Goal: Information Seeking & Learning: Learn about a topic

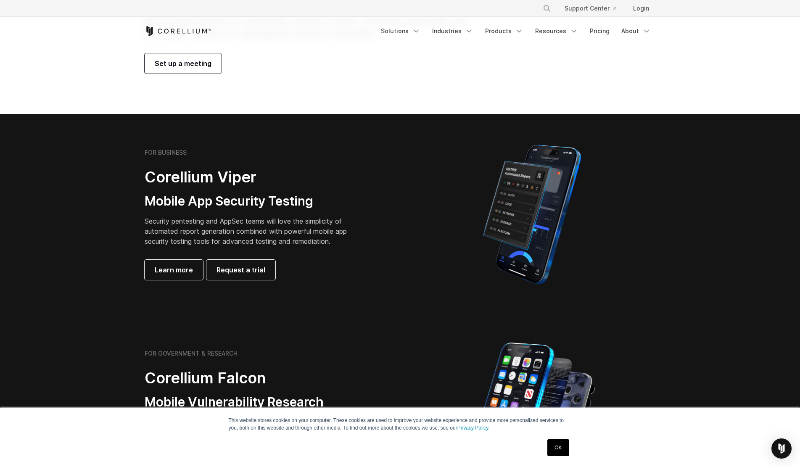
scroll to position [101, 0]
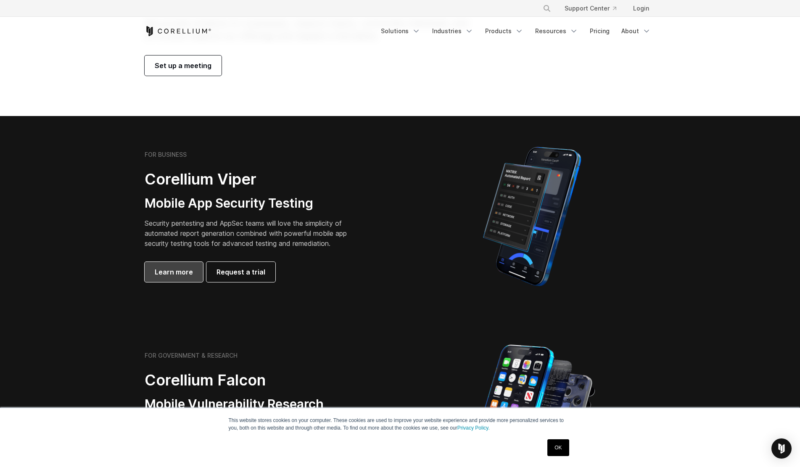
click at [171, 264] on link "Learn more" at bounding box center [174, 272] width 58 height 20
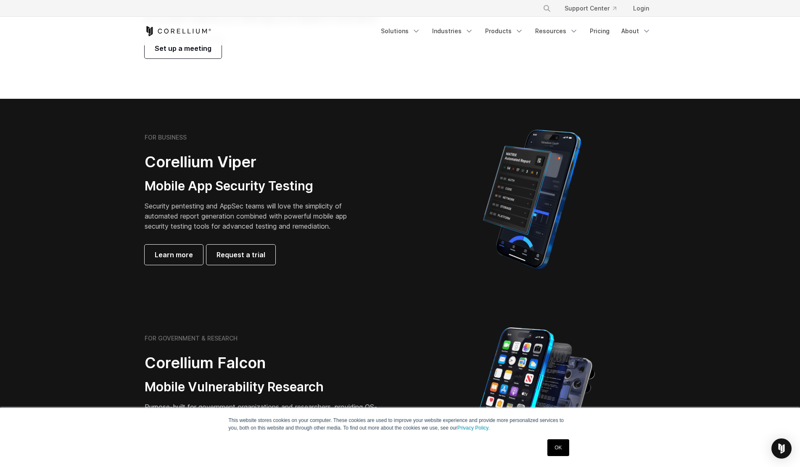
scroll to position [101, 0]
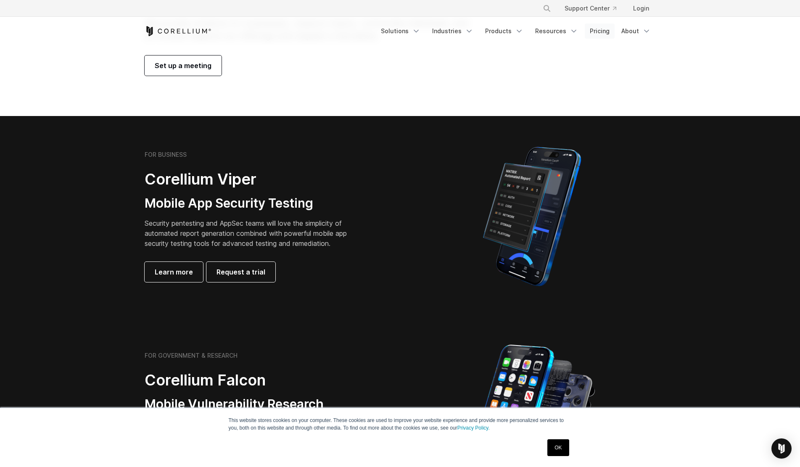
click at [593, 37] on link "Pricing" at bounding box center [600, 31] width 30 height 15
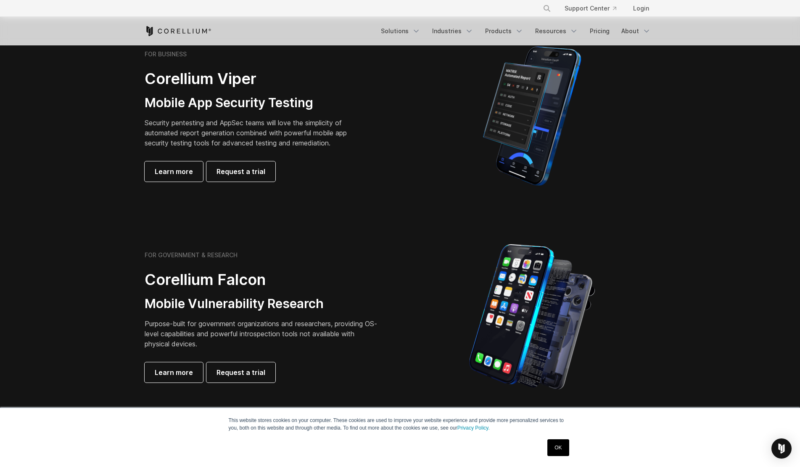
scroll to position [202, 0]
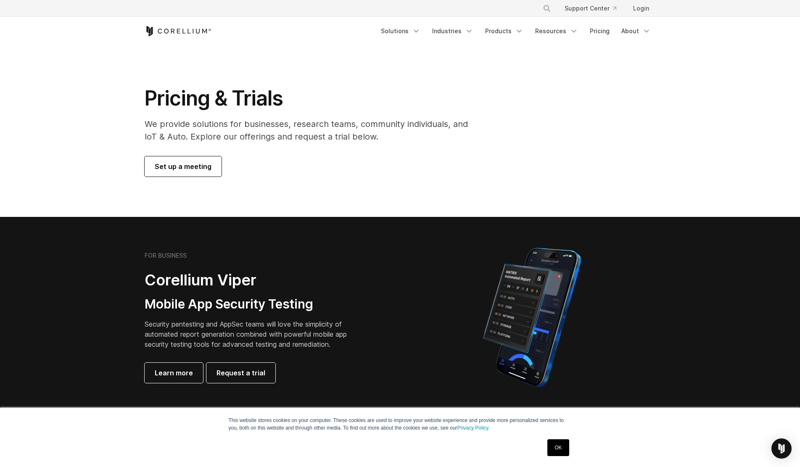
scroll to position [101, 0]
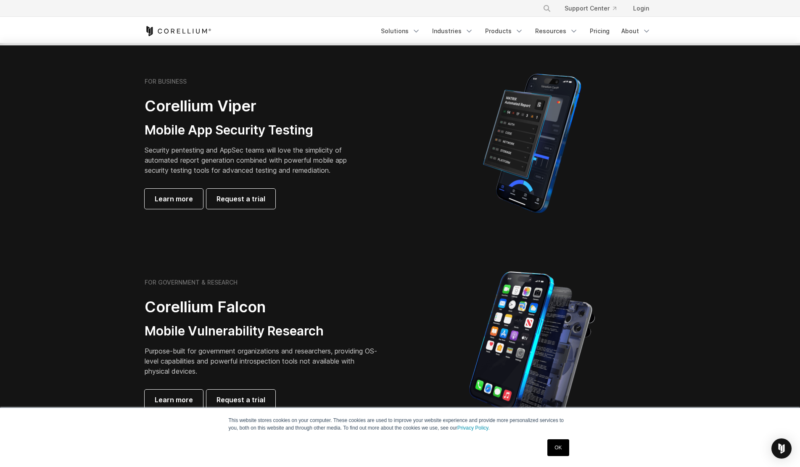
scroll to position [151, 0]
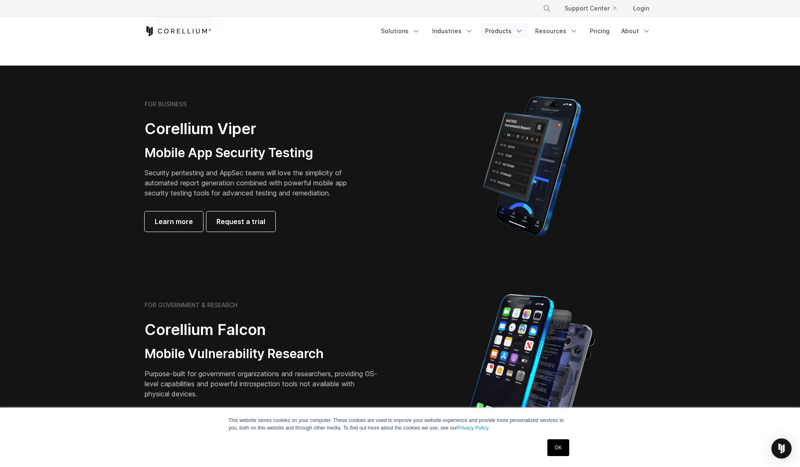
click at [528, 34] on link "Products" at bounding box center [504, 31] width 48 height 15
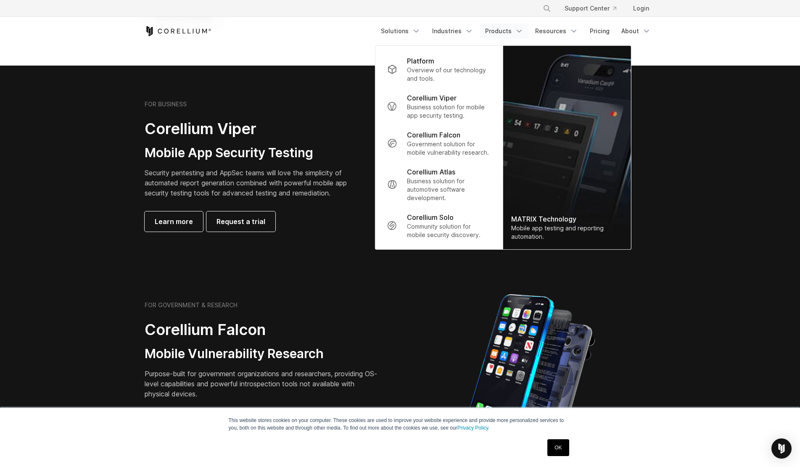
click at [528, 34] on link "Products" at bounding box center [504, 31] width 48 height 15
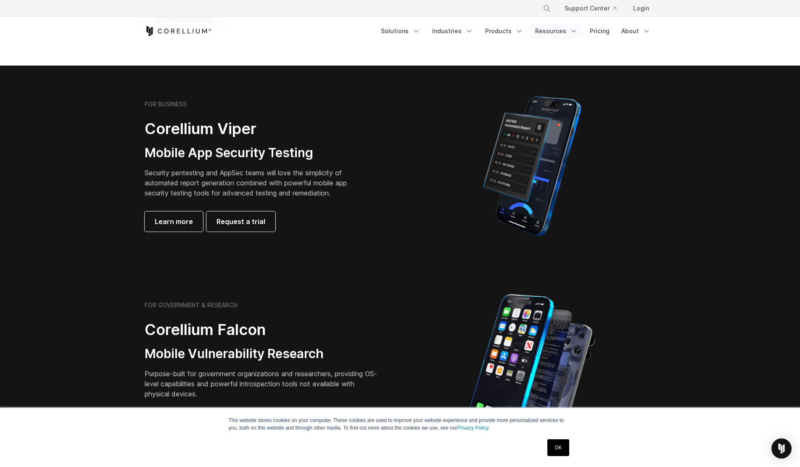
click at [575, 38] on link "Resources" at bounding box center [556, 31] width 53 height 15
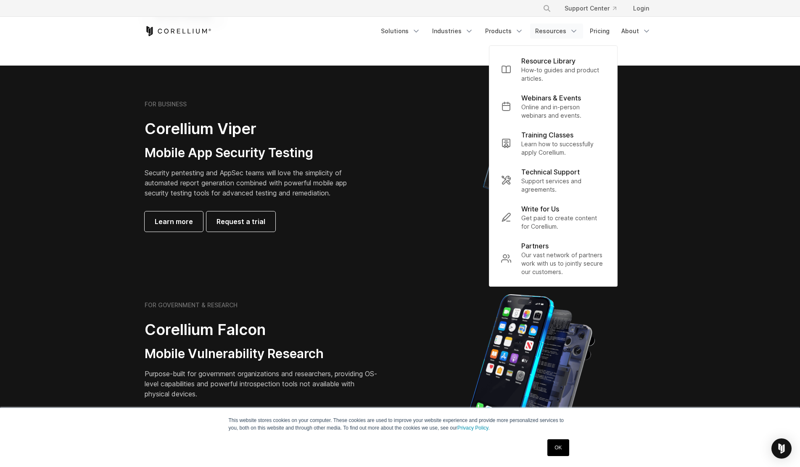
click at [573, 38] on link "Resources" at bounding box center [556, 31] width 53 height 15
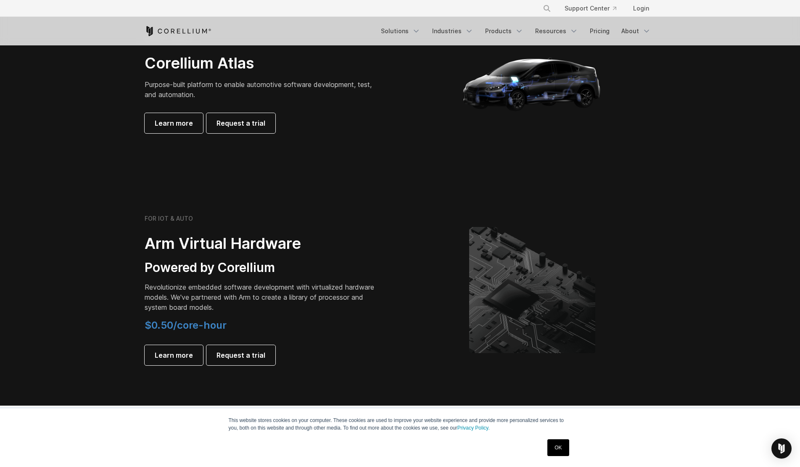
scroll to position [857, 0]
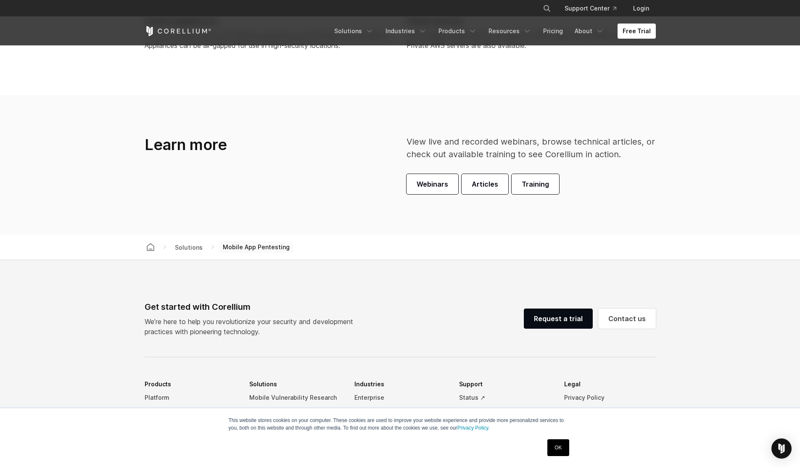
scroll to position [2572, 0]
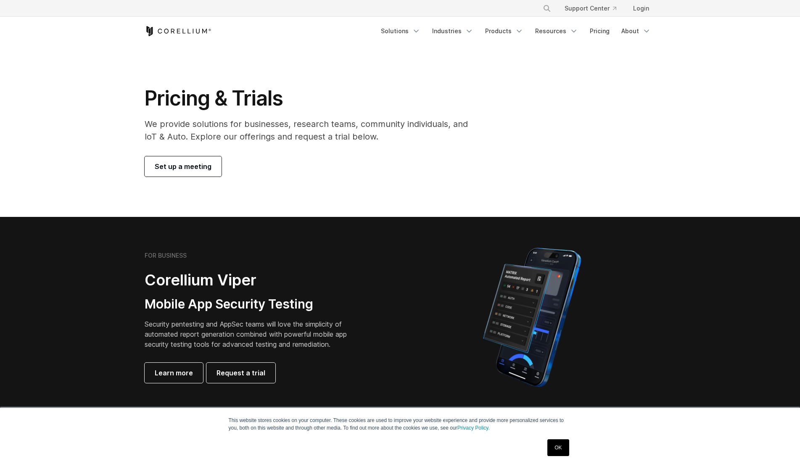
scroll to position [101, 0]
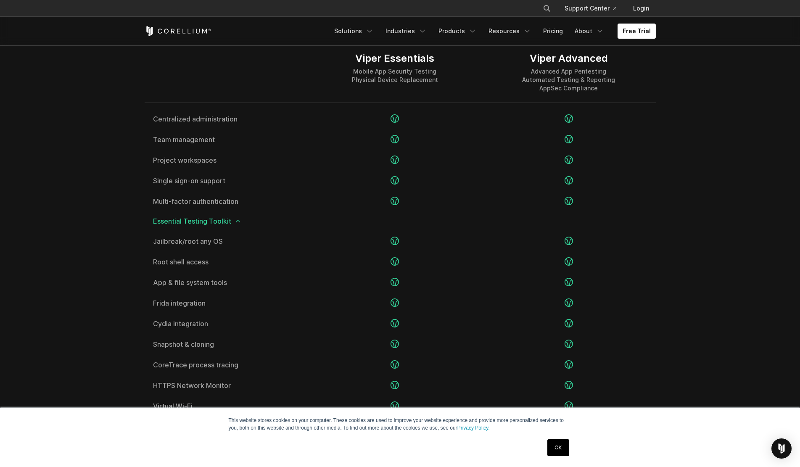
scroll to position [1261, 0]
